Goal: Navigation & Orientation: Find specific page/section

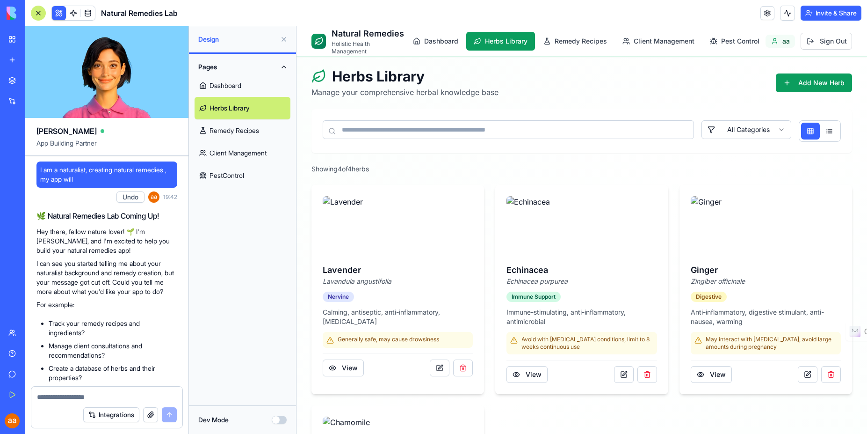
scroll to position [1070, 0]
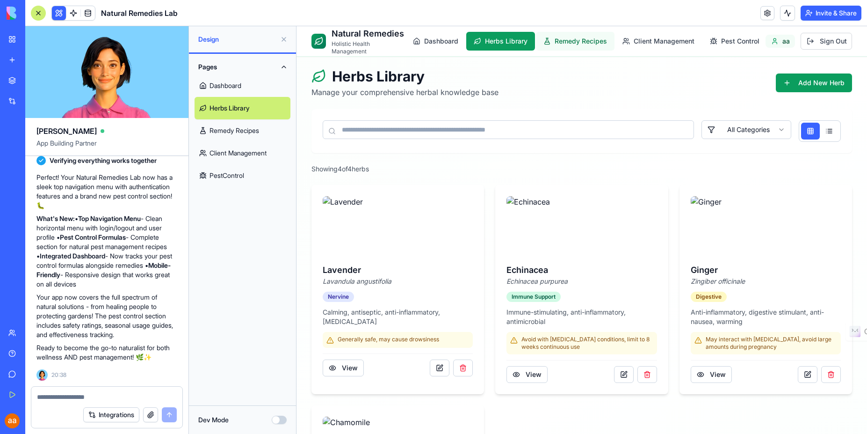
click at [581, 41] on span "Remedy Recipes" at bounding box center [581, 40] width 52 height 9
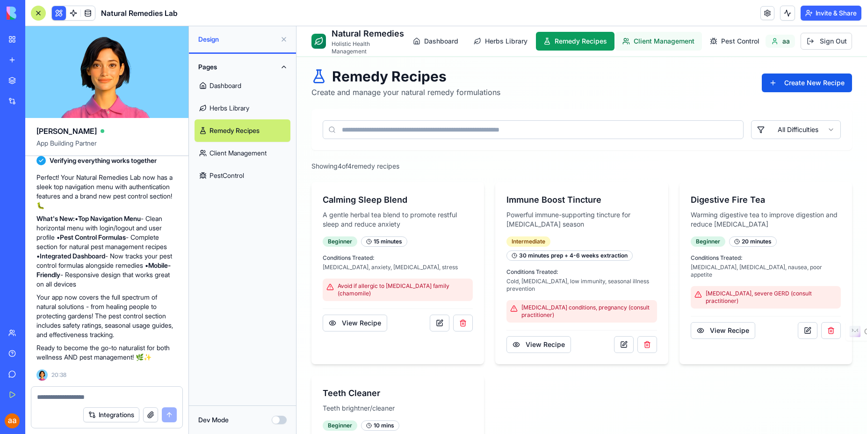
click at [677, 38] on span "Client Management" at bounding box center [664, 40] width 61 height 9
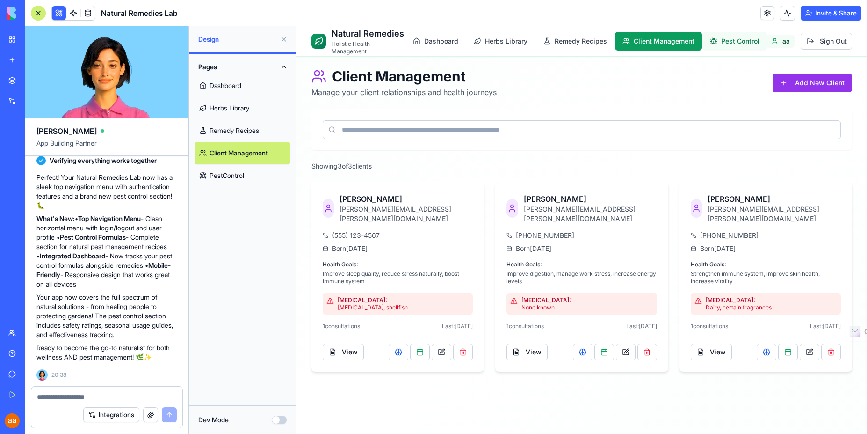
click at [735, 46] on button "Pest Control" at bounding box center [735, 41] width 65 height 19
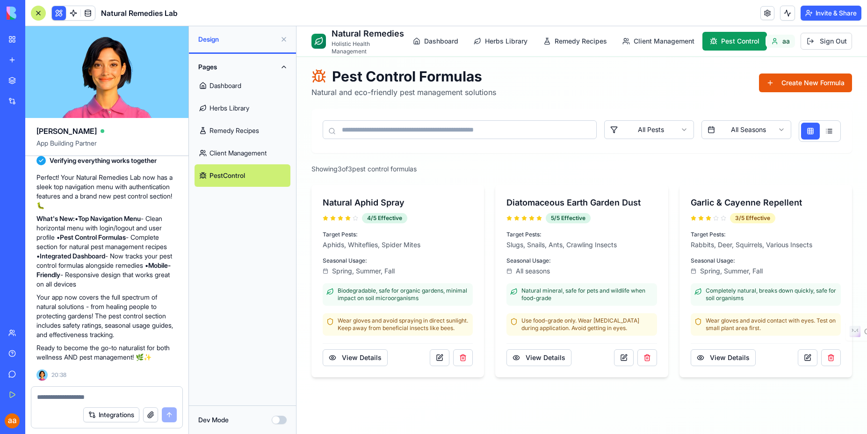
click at [784, 43] on span "aa" at bounding box center [786, 40] width 7 height 9
click at [15, 393] on link "Get Started" at bounding box center [21, 394] width 37 height 19
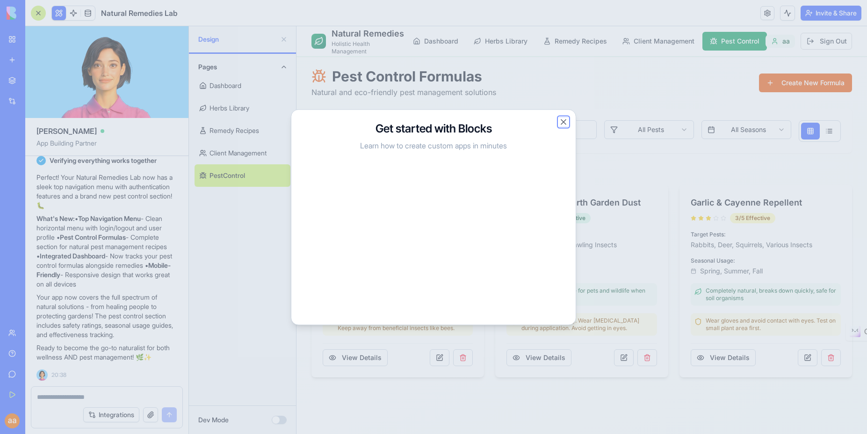
click at [562, 121] on button "Close" at bounding box center [563, 121] width 9 height 9
